Goal: Obtain resource: Obtain resource

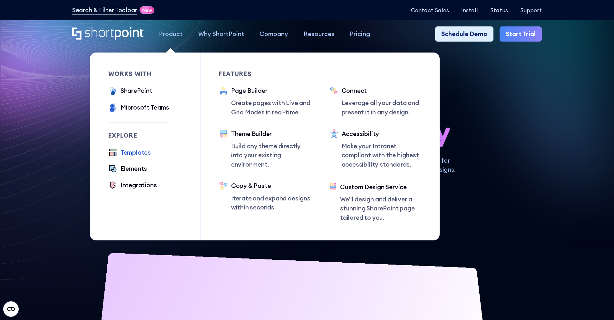
click at [135, 154] on div "Templates" at bounding box center [135, 152] width 30 height 9
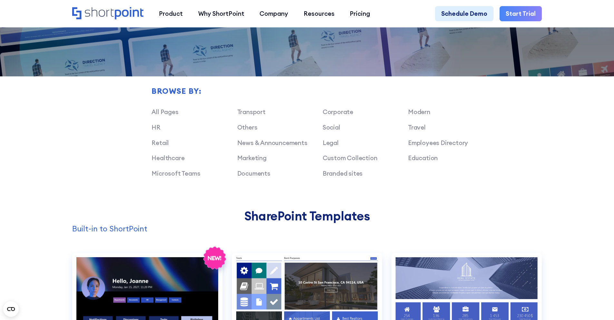
scroll to position [499, 0]
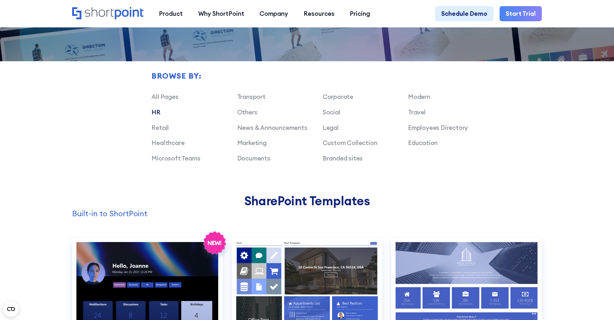
click at [156, 116] on link "HR" at bounding box center [155, 112] width 9 height 8
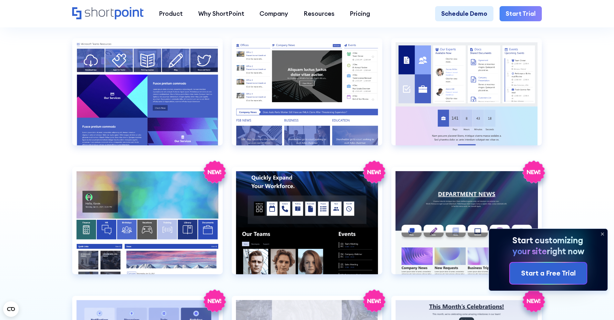
scroll to position [731, 0]
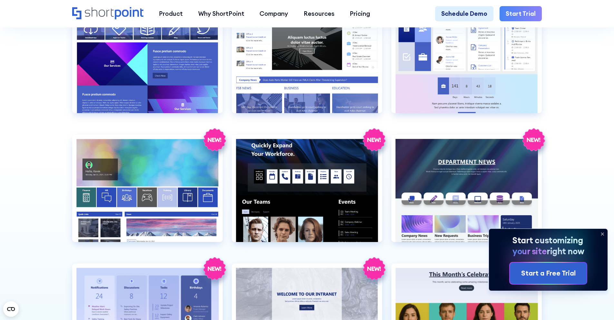
click at [601, 234] on icon at bounding box center [602, 234] width 3 height 3
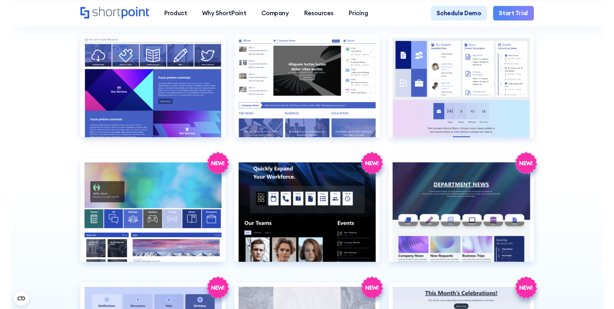
scroll to position [669, 0]
